Goal: Task Accomplishment & Management: Manage account settings

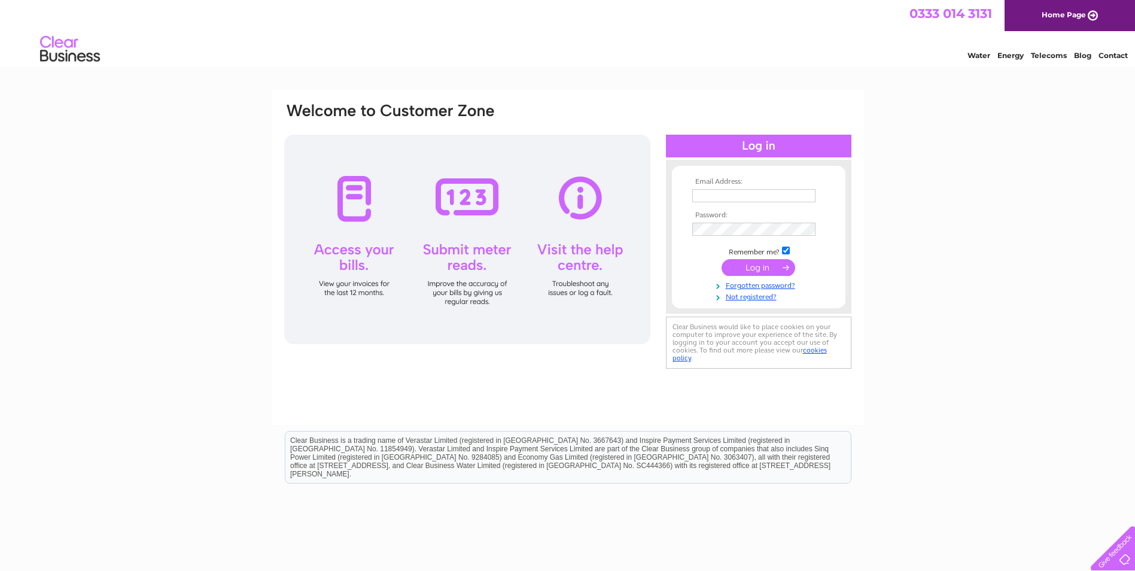
click at [715, 194] on input "text" at bounding box center [754, 195] width 123 height 13
type input "JON@MCORDELL.CO.UK"
click at [756, 269] on input "submit" at bounding box center [759, 267] width 74 height 17
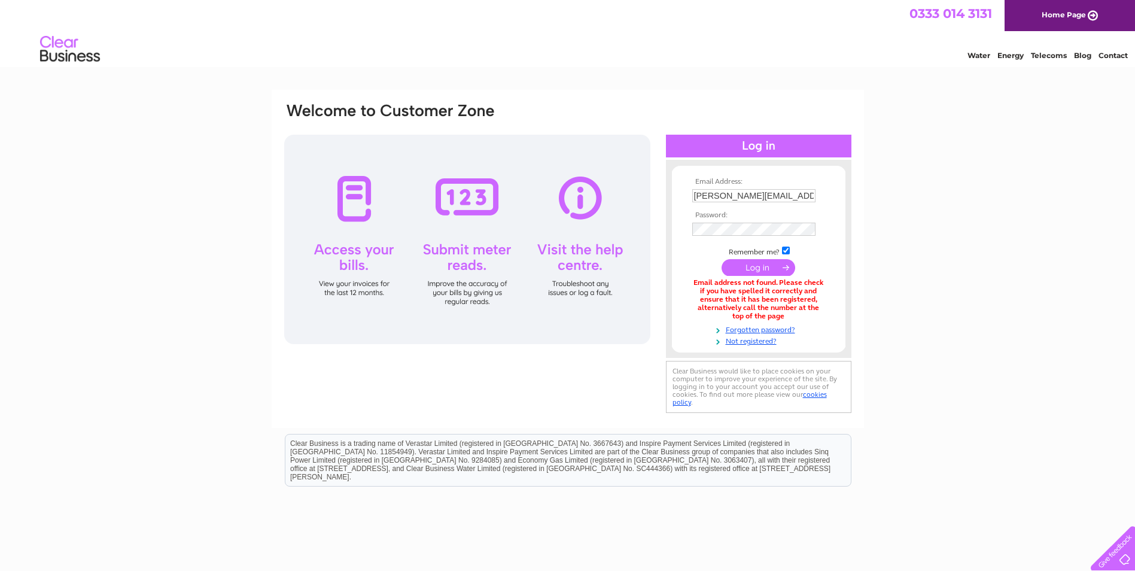
click at [713, 197] on input "JON@MCORDELL.CO.UK" at bounding box center [754, 195] width 123 height 13
click at [712, 199] on input "JON@MCORDELL.CO.UK" at bounding box center [755, 196] width 125 height 14
type input "JONk@MCORDELL.CO.UK"
click at [713, 235] on td at bounding box center [759, 230] width 139 height 19
click at [757, 268] on input "submit" at bounding box center [759, 267] width 74 height 17
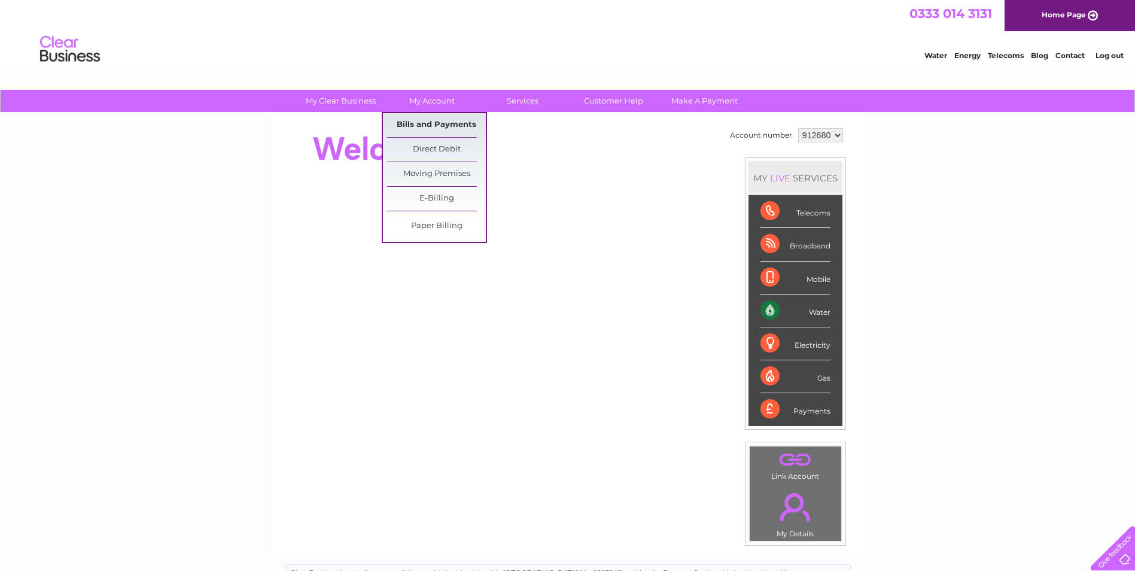
click at [427, 119] on link "Bills and Payments" at bounding box center [436, 125] width 99 height 24
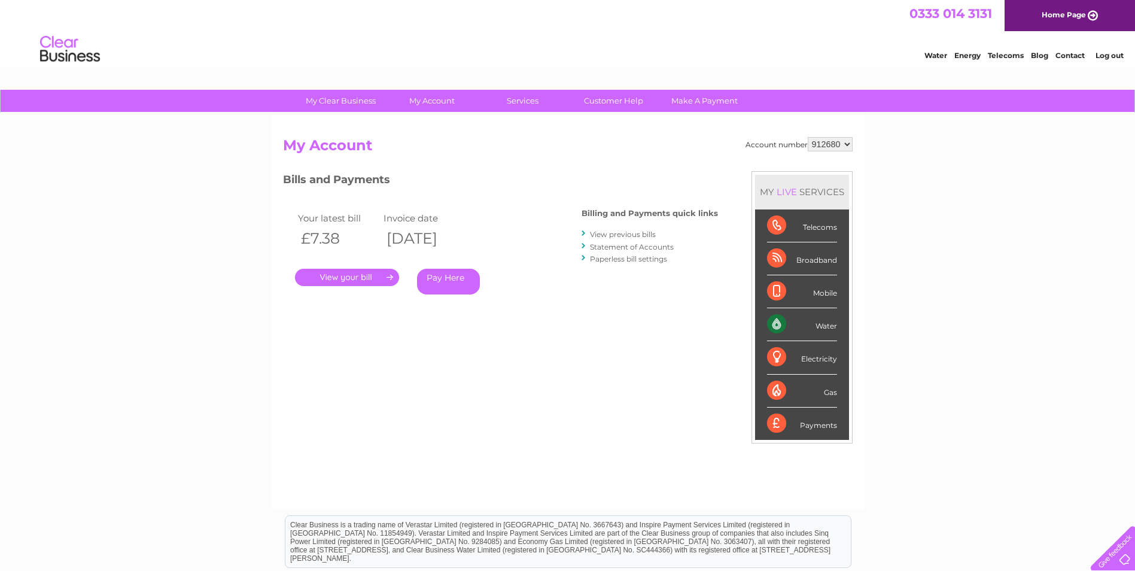
click at [343, 279] on link "." at bounding box center [347, 277] width 104 height 17
